Goal: Navigation & Orientation: Find specific page/section

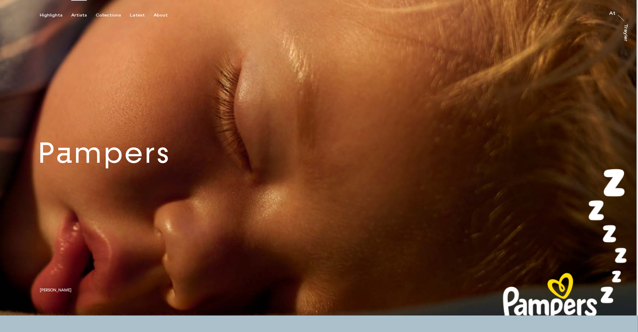
click at [78, 13] on div "Artists" at bounding box center [79, 15] width 16 height 5
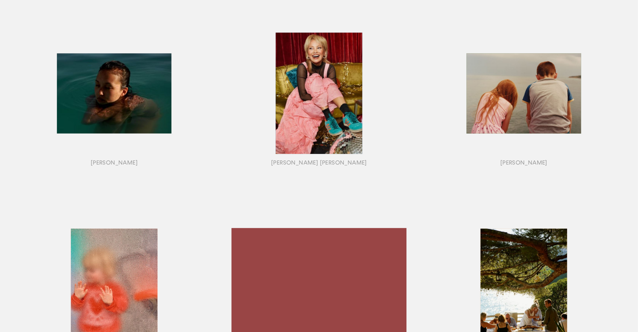
scroll to position [35, 0]
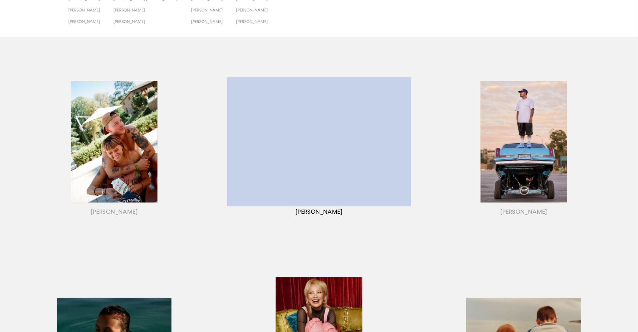
click at [281, 169] on div "button" at bounding box center [319, 149] width 205 height 185
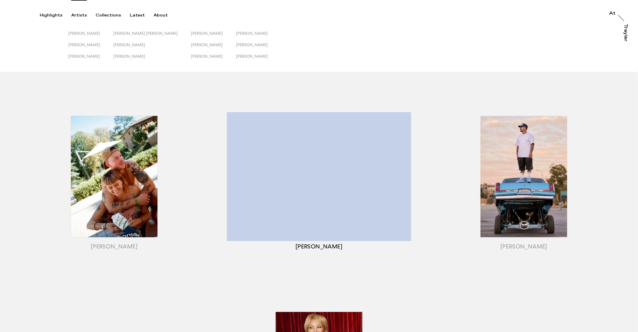
click at [348, 162] on div "button" at bounding box center [319, 184] width 205 height 185
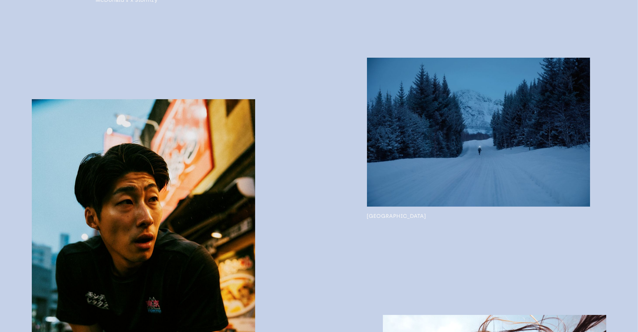
scroll to position [489, 0]
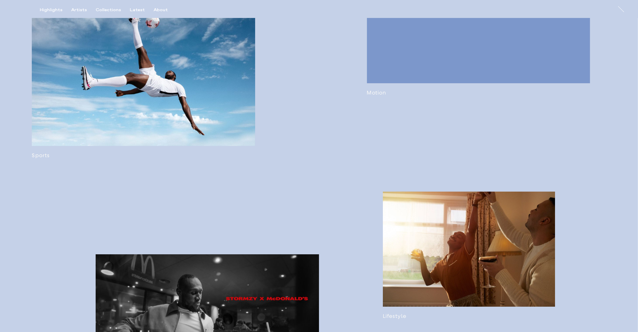
click at [433, 65] on link at bounding box center [478, 34] width 223 height 124
